Goal: Navigation & Orientation: Find specific page/section

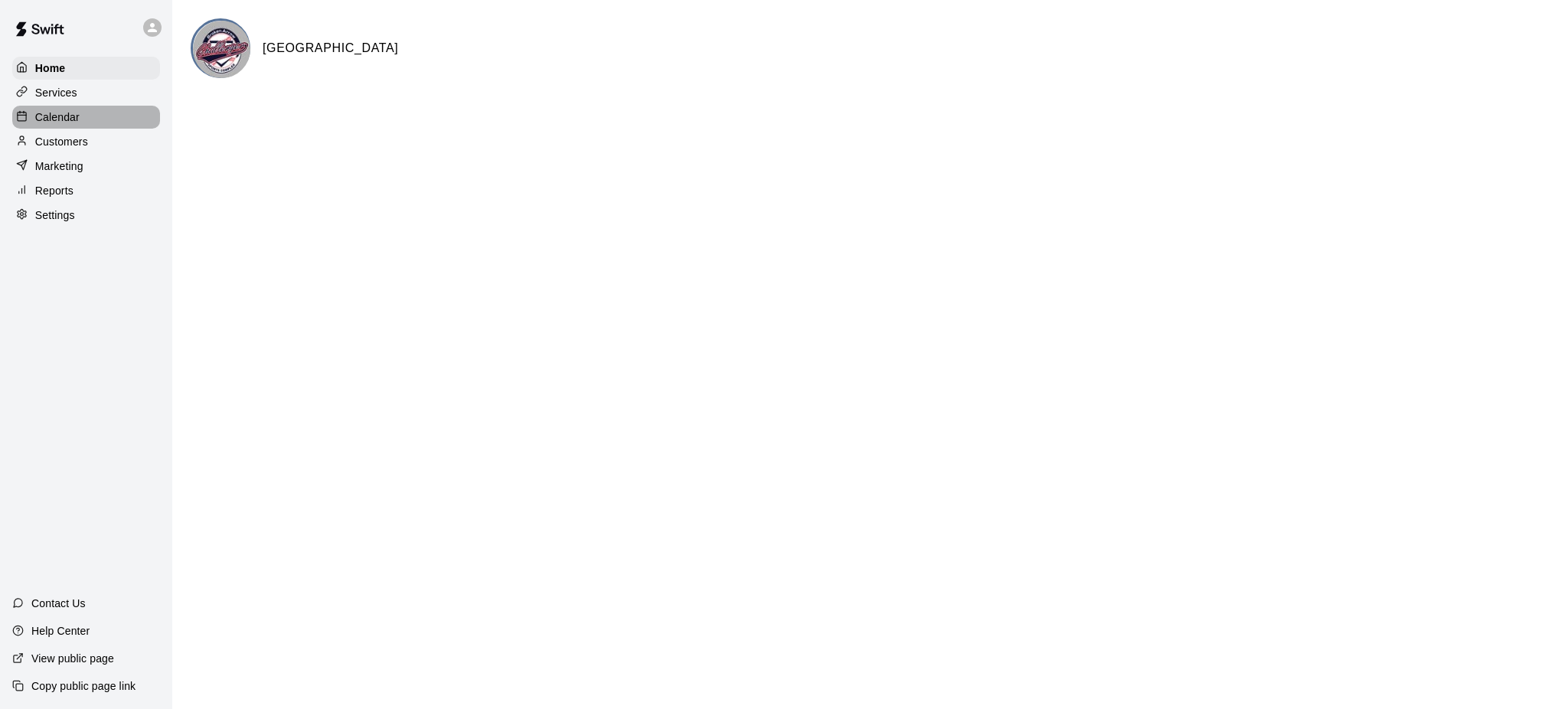
click at [59, 115] on p "Calendar" at bounding box center [57, 116] width 44 height 15
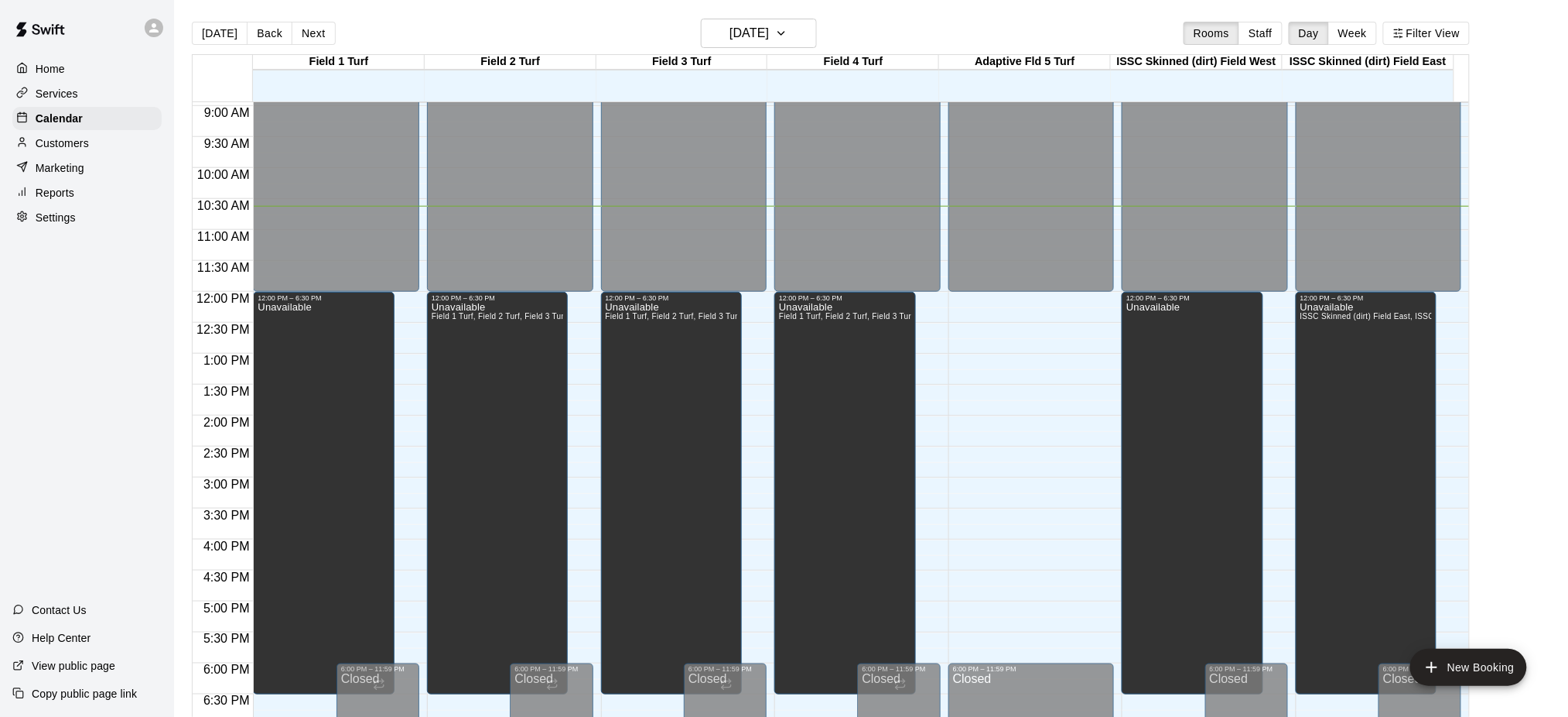
click at [49, 65] on p "Home" at bounding box center [50, 68] width 29 height 15
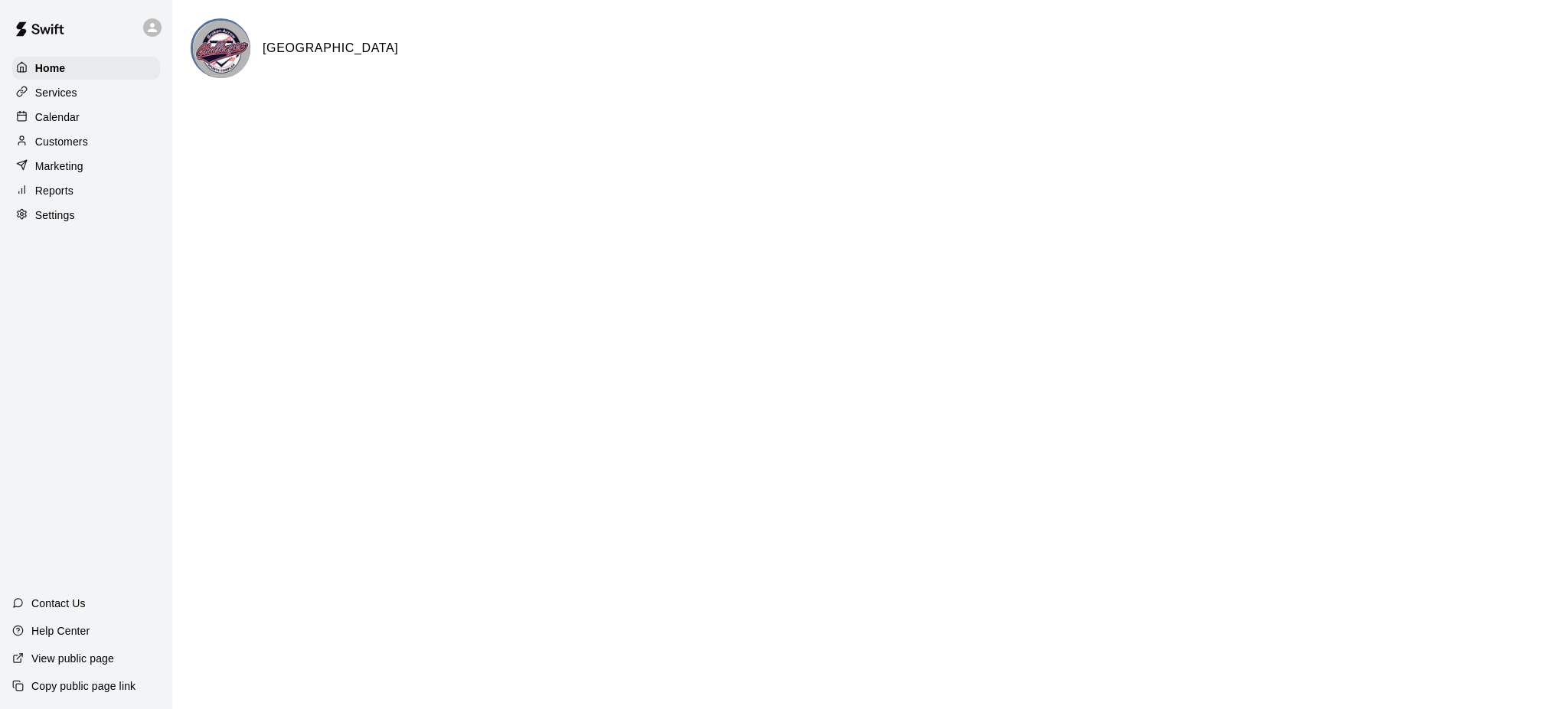
click at [53, 219] on p "Settings" at bounding box center [55, 214] width 40 height 15
select select "**"
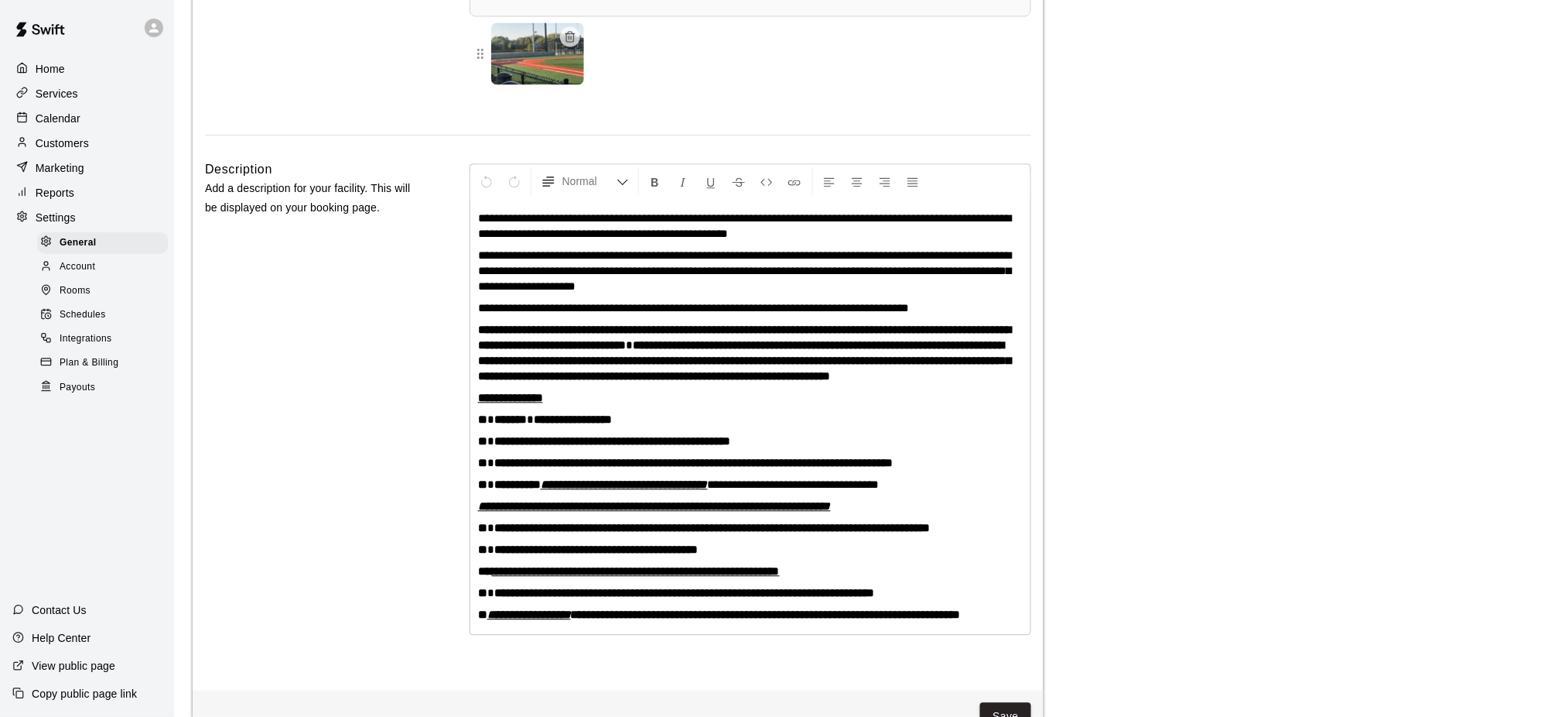
scroll to position [3312, 0]
click at [108, 371] on span "Plan & Billing" at bounding box center [88, 363] width 59 height 15
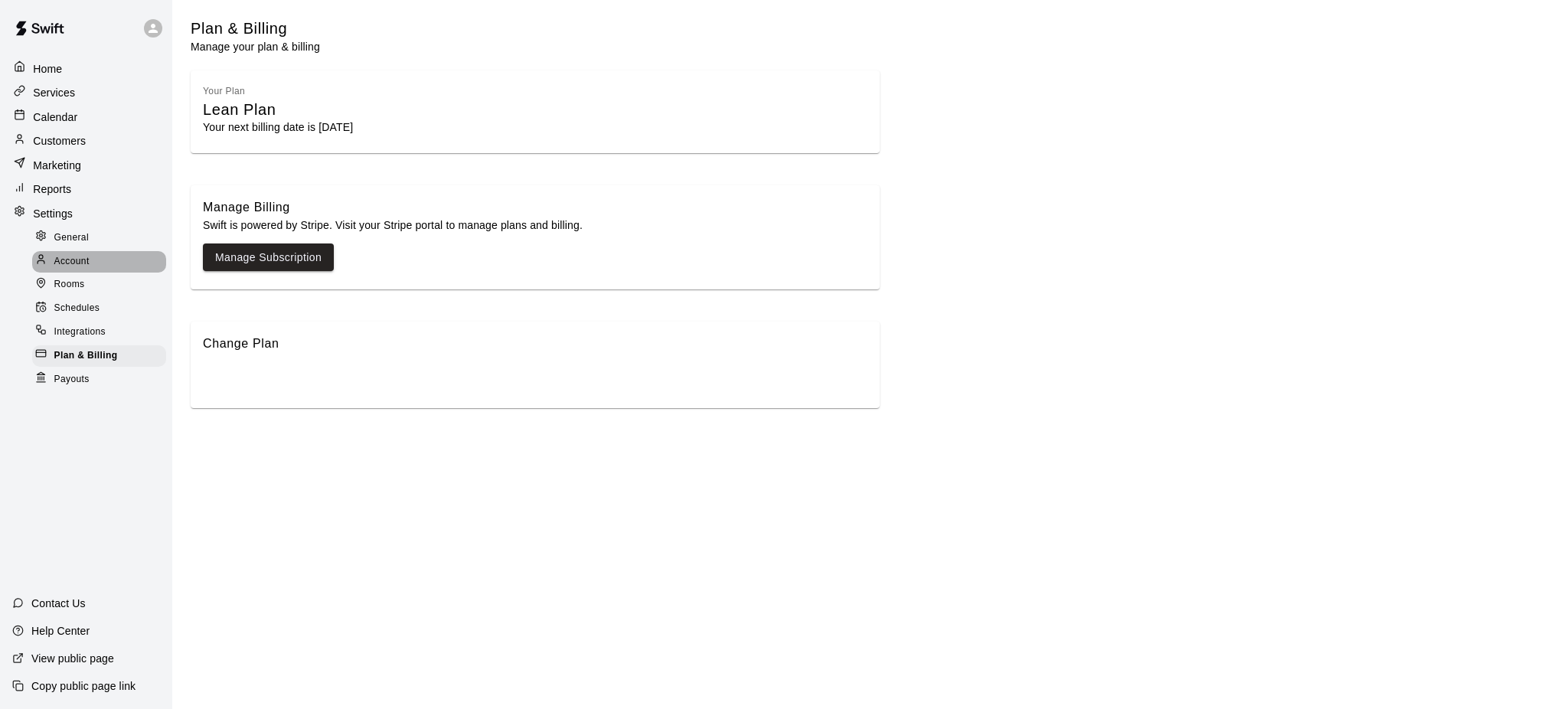
click at [68, 259] on span "Account" at bounding box center [71, 261] width 35 height 15
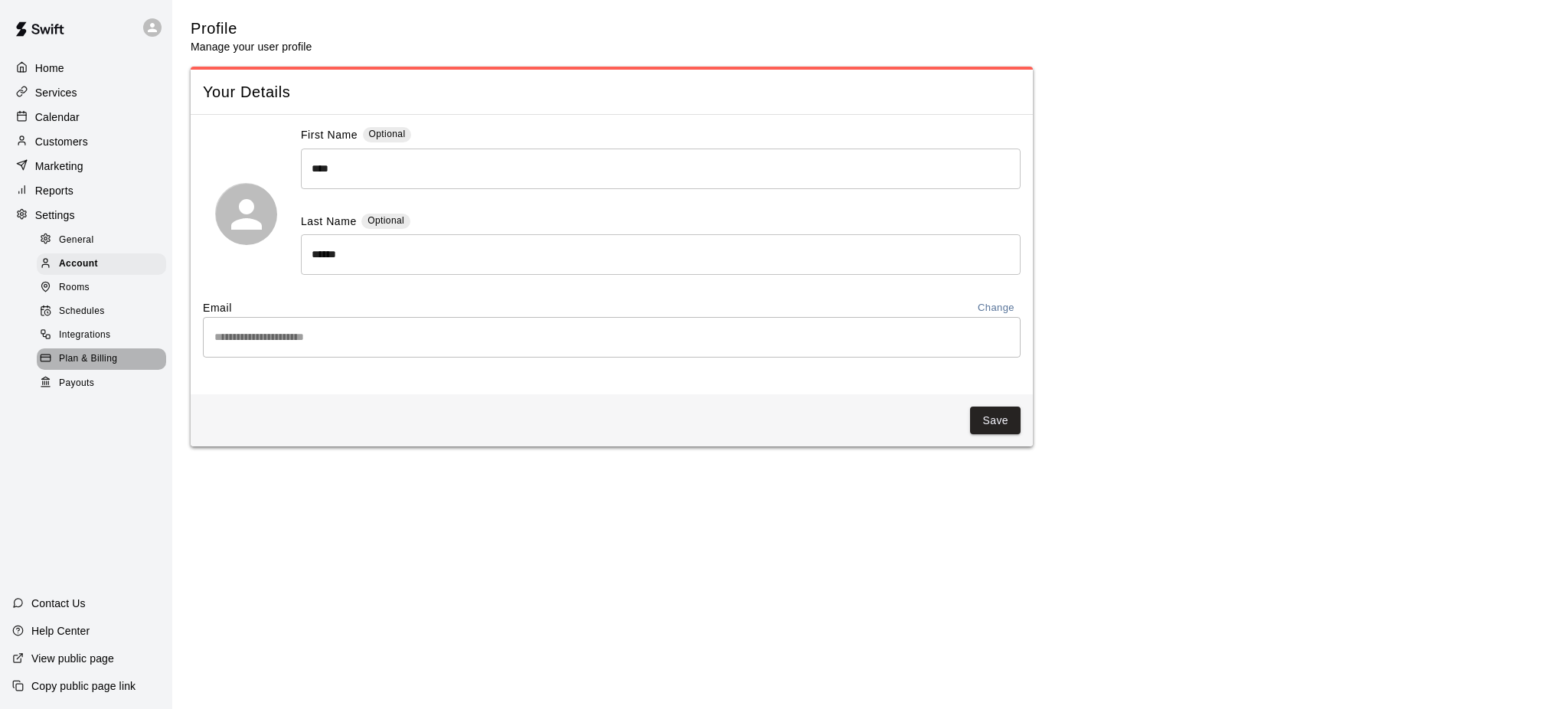
click at [100, 367] on span "Plan & Billing" at bounding box center [87, 359] width 59 height 15
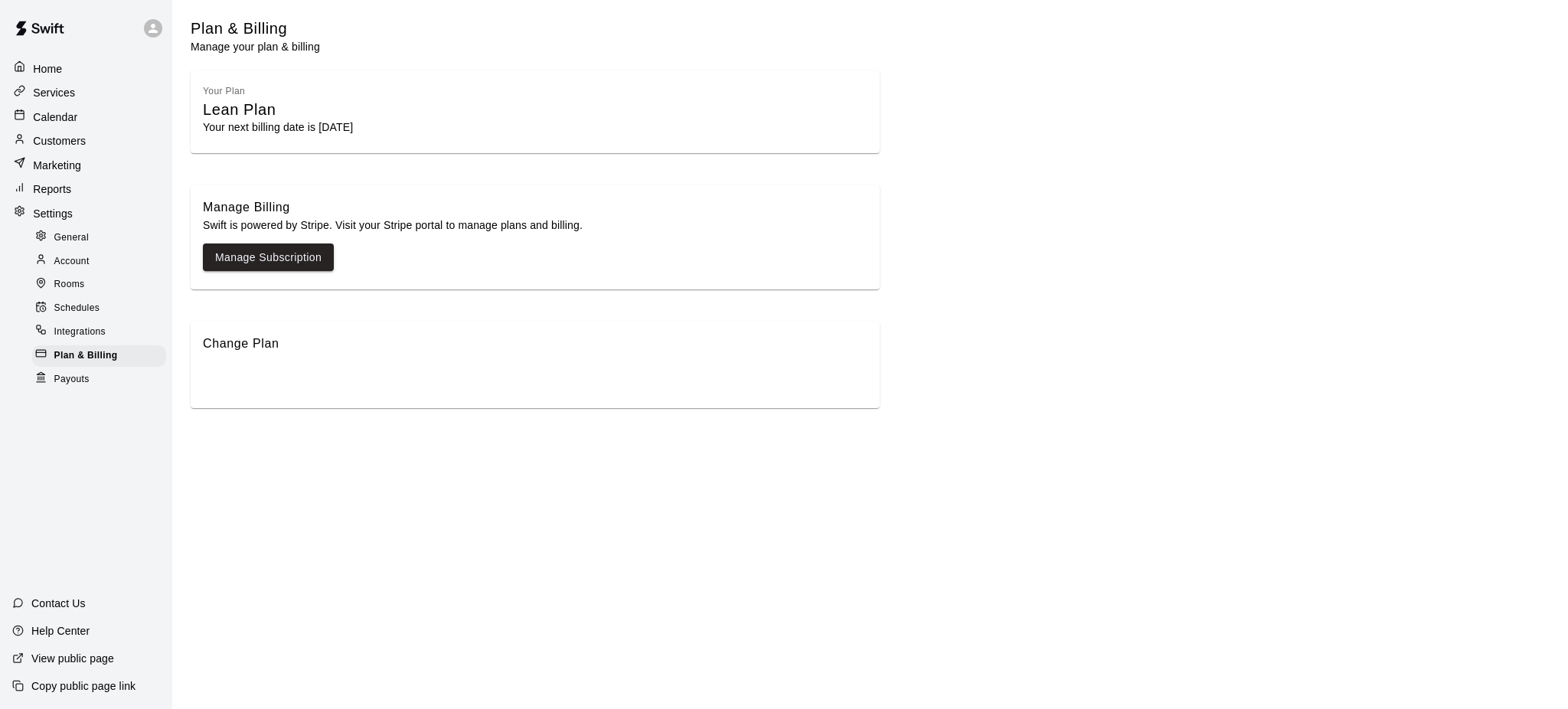
click at [51, 67] on p "Home" at bounding box center [48, 68] width 29 height 15
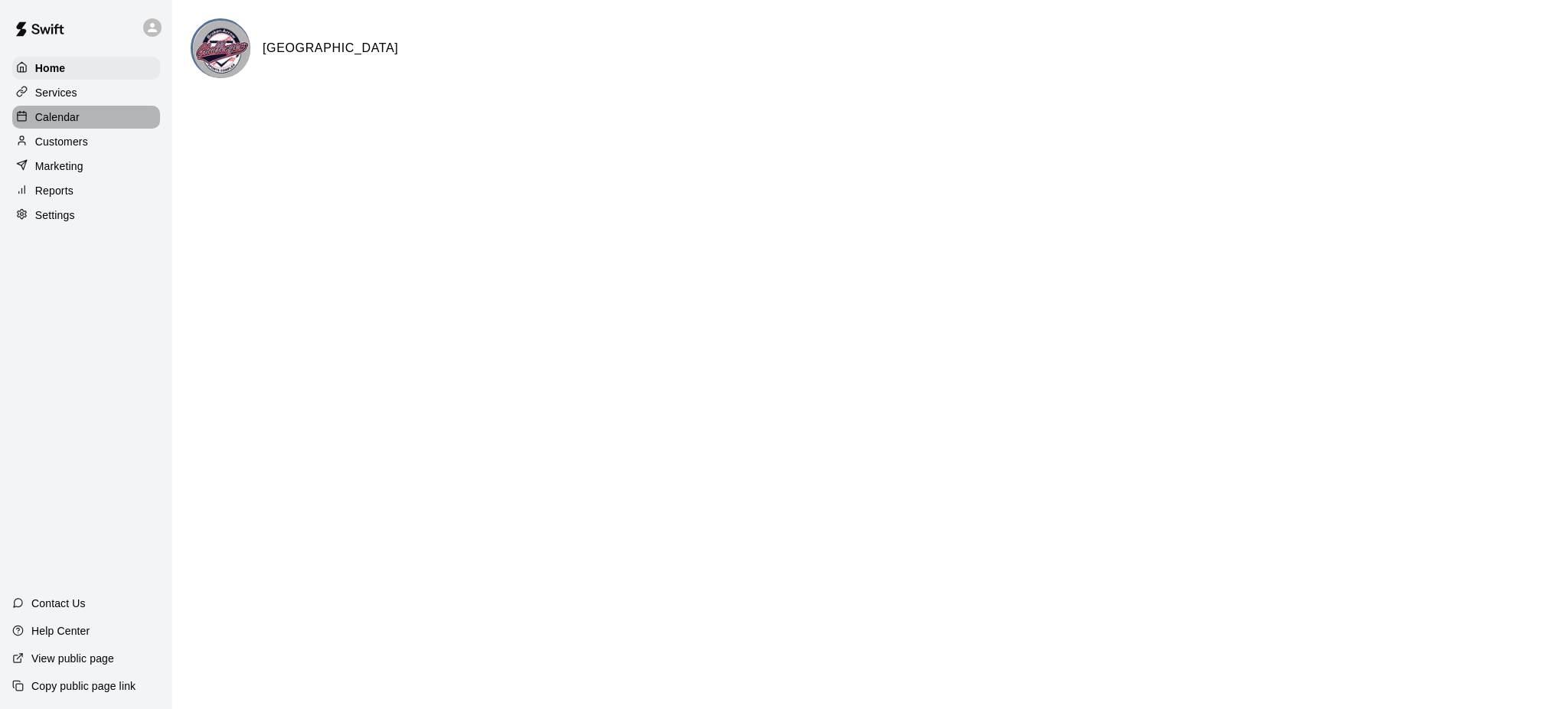
click at [68, 117] on p "Calendar" at bounding box center [57, 116] width 44 height 15
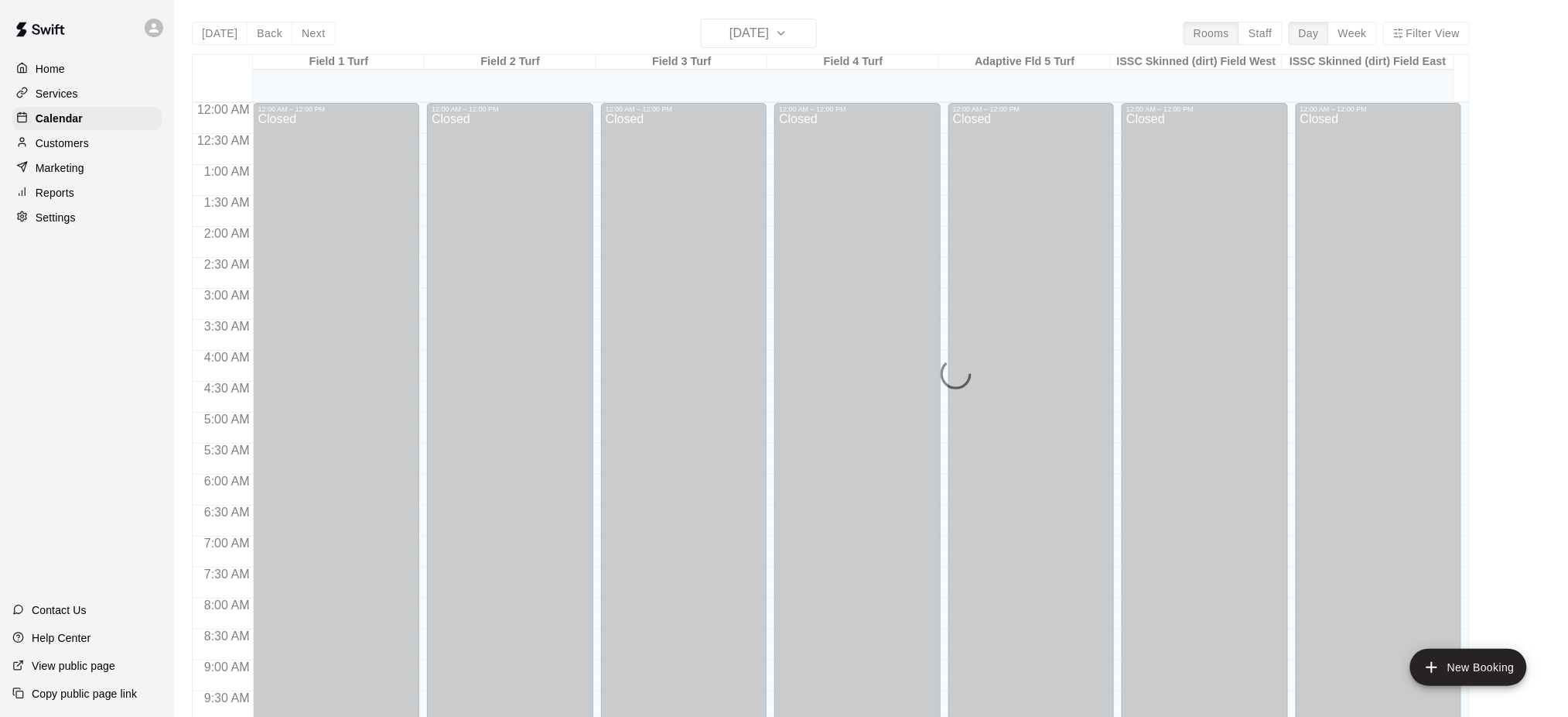
scroll to position [661, 0]
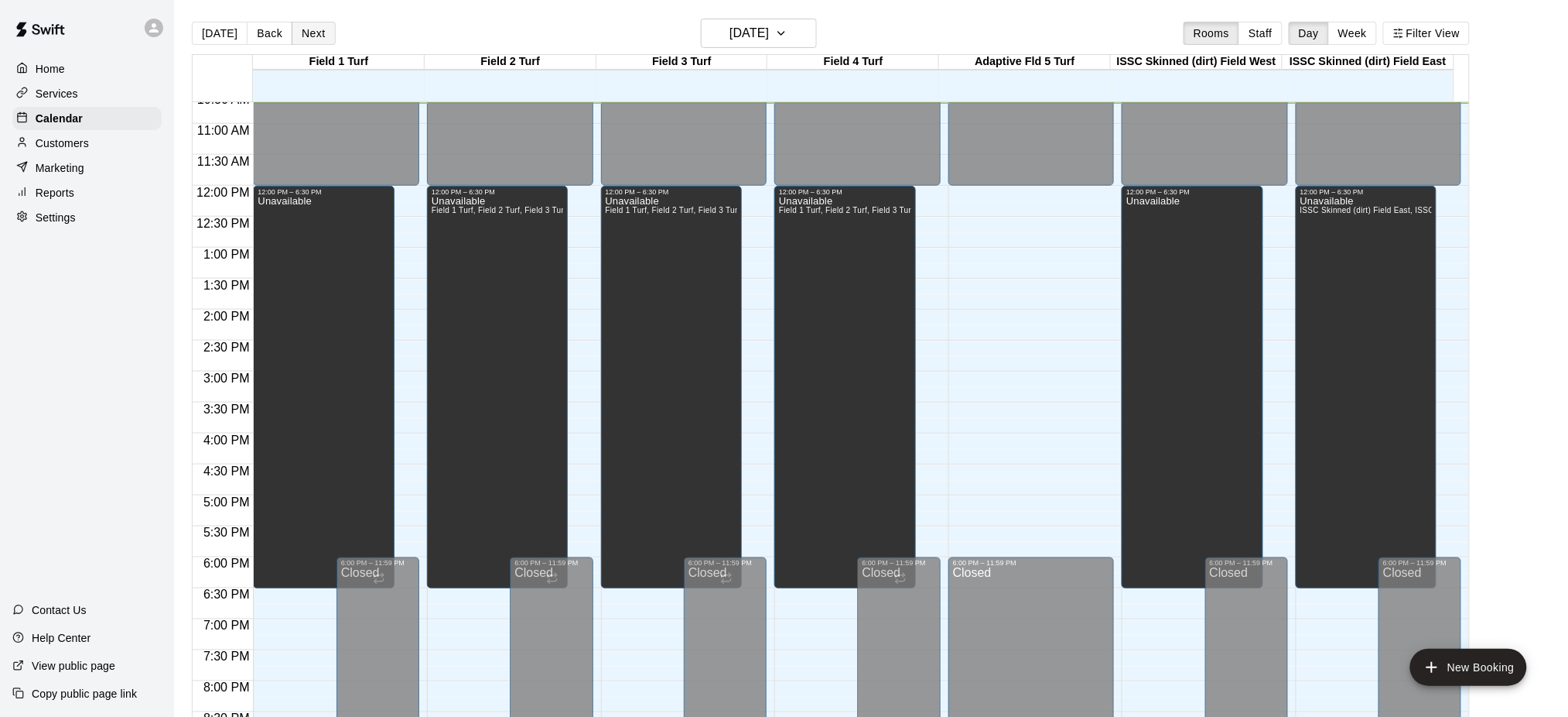
click at [314, 33] on button "Next" at bounding box center [313, 33] width 44 height 23
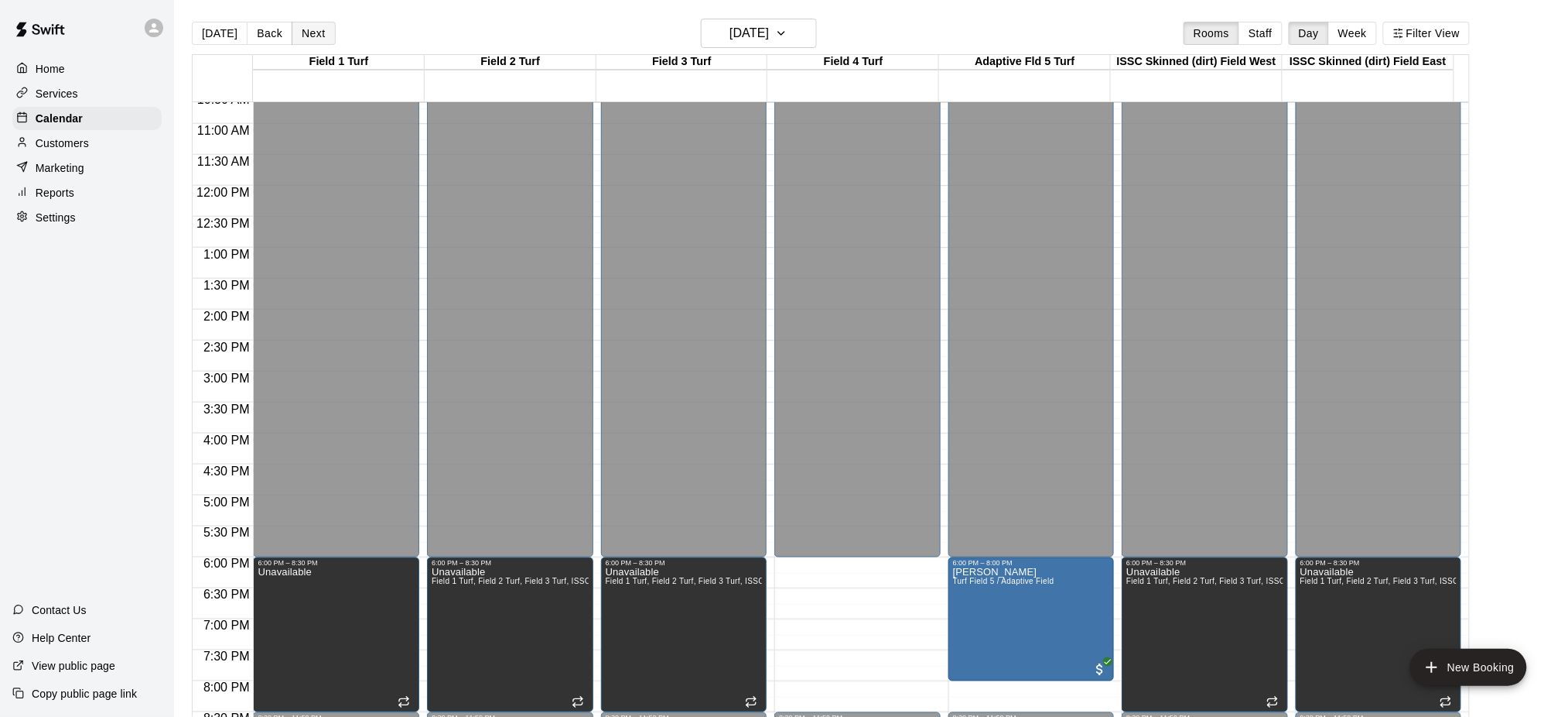
click at [314, 33] on button "Next" at bounding box center [313, 33] width 44 height 23
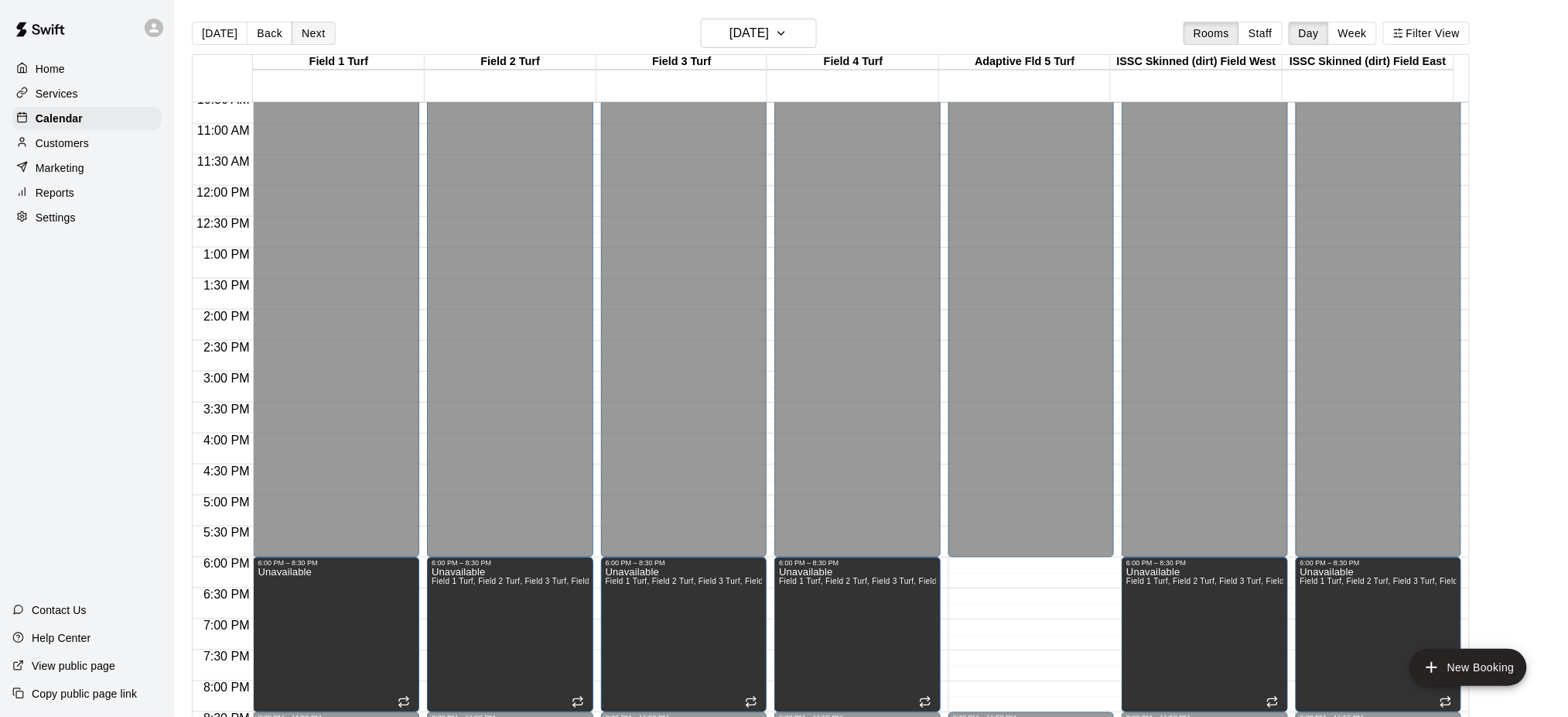
click at [314, 33] on button "Next" at bounding box center [313, 33] width 44 height 23
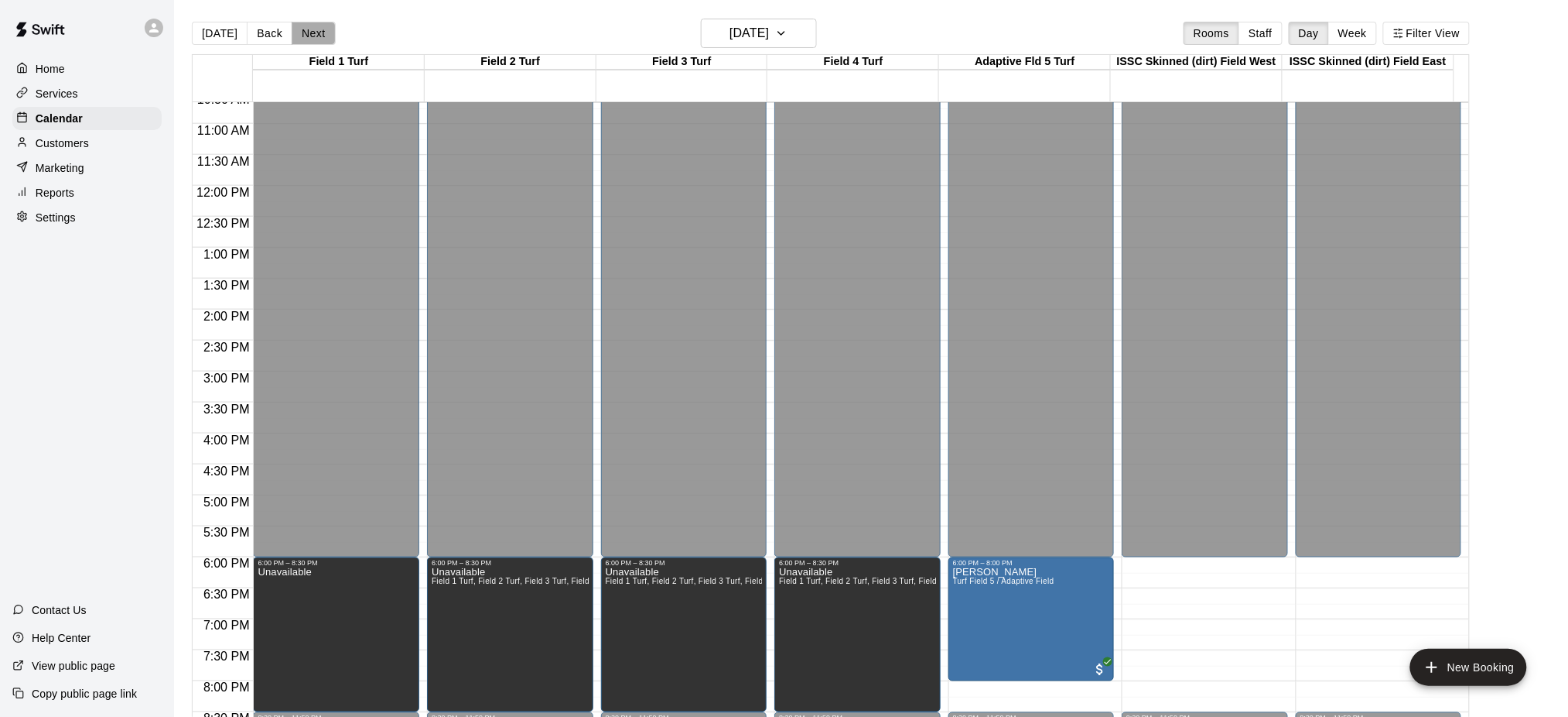
click at [314, 33] on button "Next" at bounding box center [313, 33] width 44 height 23
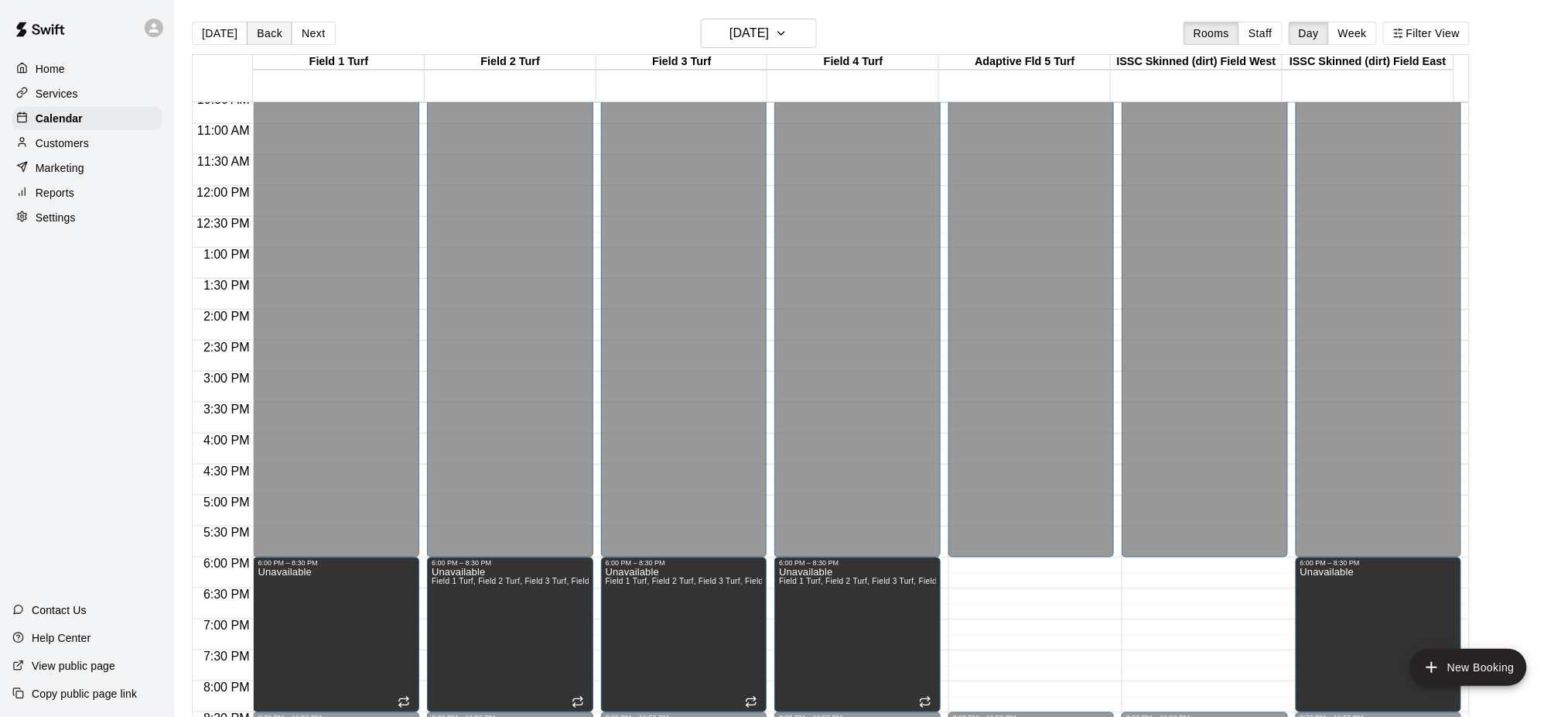
click at [265, 26] on button "Back" at bounding box center [270, 33] width 46 height 23
